Goal: Information Seeking & Learning: Learn about a topic

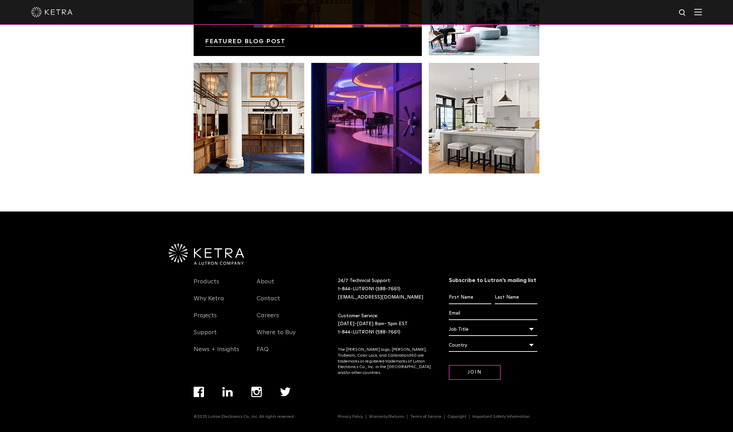
scroll to position [1451, 0]
click at [207, 280] on link "Products" at bounding box center [207, 286] width 26 height 16
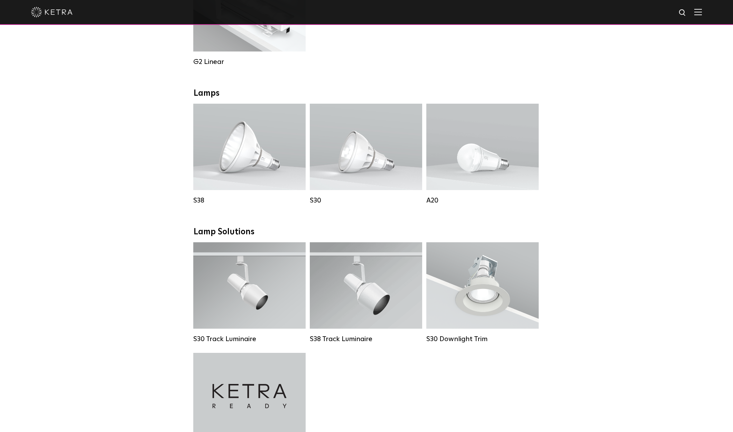
scroll to position [442, 0]
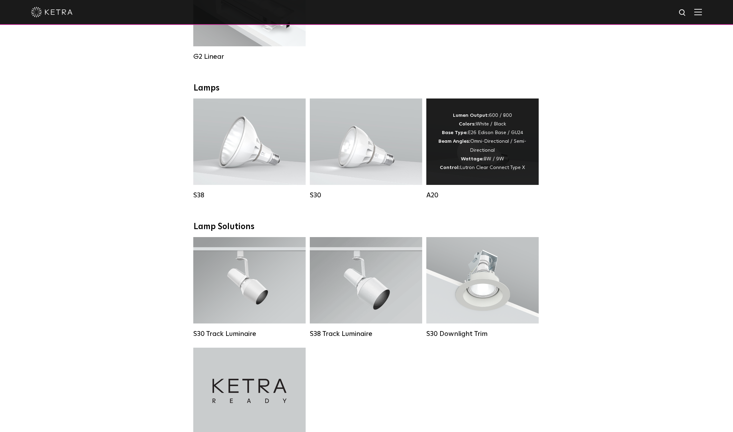
click at [453, 178] on div "Lumen Output: 600 / 800 Colors: White / Black Base Type: E26 Edison Base / GU24…" at bounding box center [482, 141] width 112 height 86
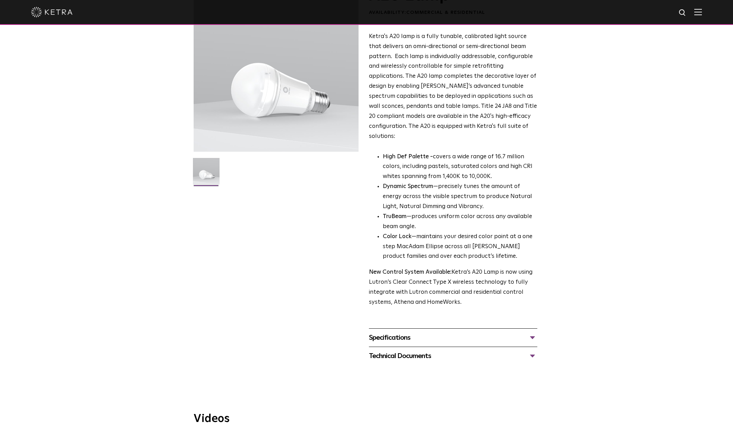
scroll to position [67, 0]
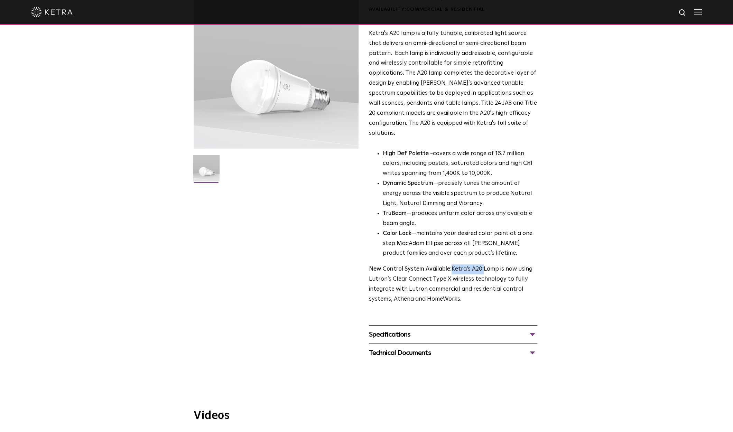
drag, startPoint x: 451, startPoint y: 252, endPoint x: 483, endPoint y: 251, distance: 31.8
click at [483, 264] on p "New Control System Available: Ketra’s A20 Lamp is now using Lutron’s Clear Conn…" at bounding box center [453, 284] width 168 height 40
click at [460, 329] on div "Specifications" at bounding box center [453, 334] width 168 height 11
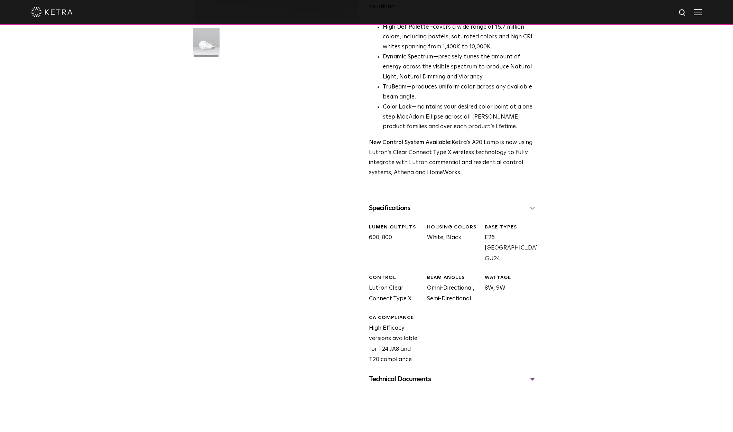
scroll to position [194, 0]
click at [456, 372] on div "Technical Documents" at bounding box center [453, 377] width 168 height 11
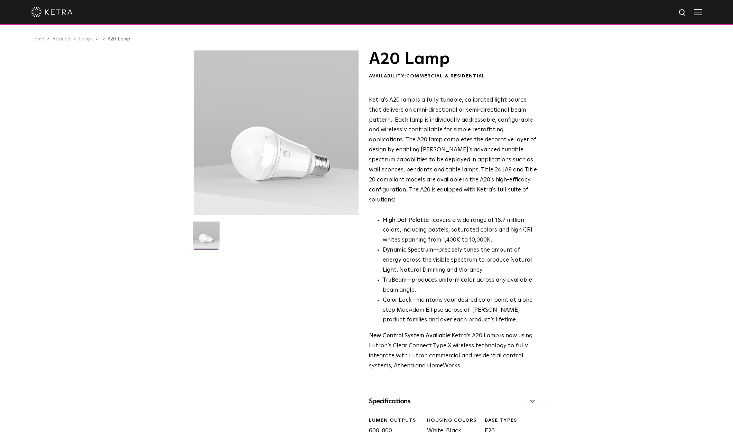
scroll to position [0, 0]
drag, startPoint x: 369, startPoint y: 99, endPoint x: 413, endPoint y: 100, distance: 43.9
click at [413, 100] on span "Ketra's A20 lamp is a fully tunable, calibrated light source that delivers an o…" at bounding box center [453, 150] width 168 height 106
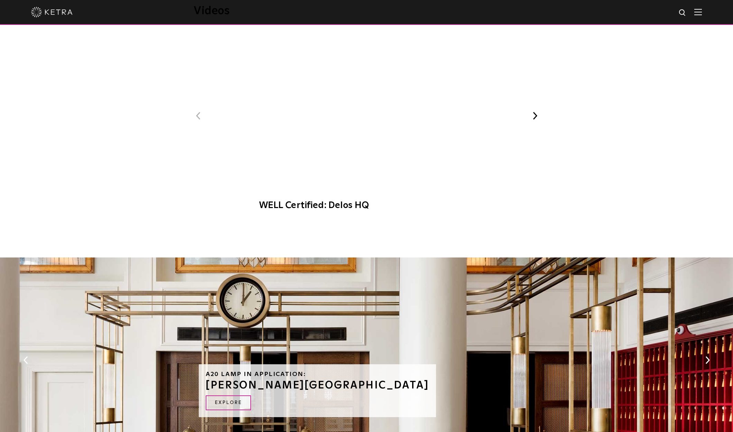
scroll to position [469, 0]
